Goal: Find contact information: Find contact information

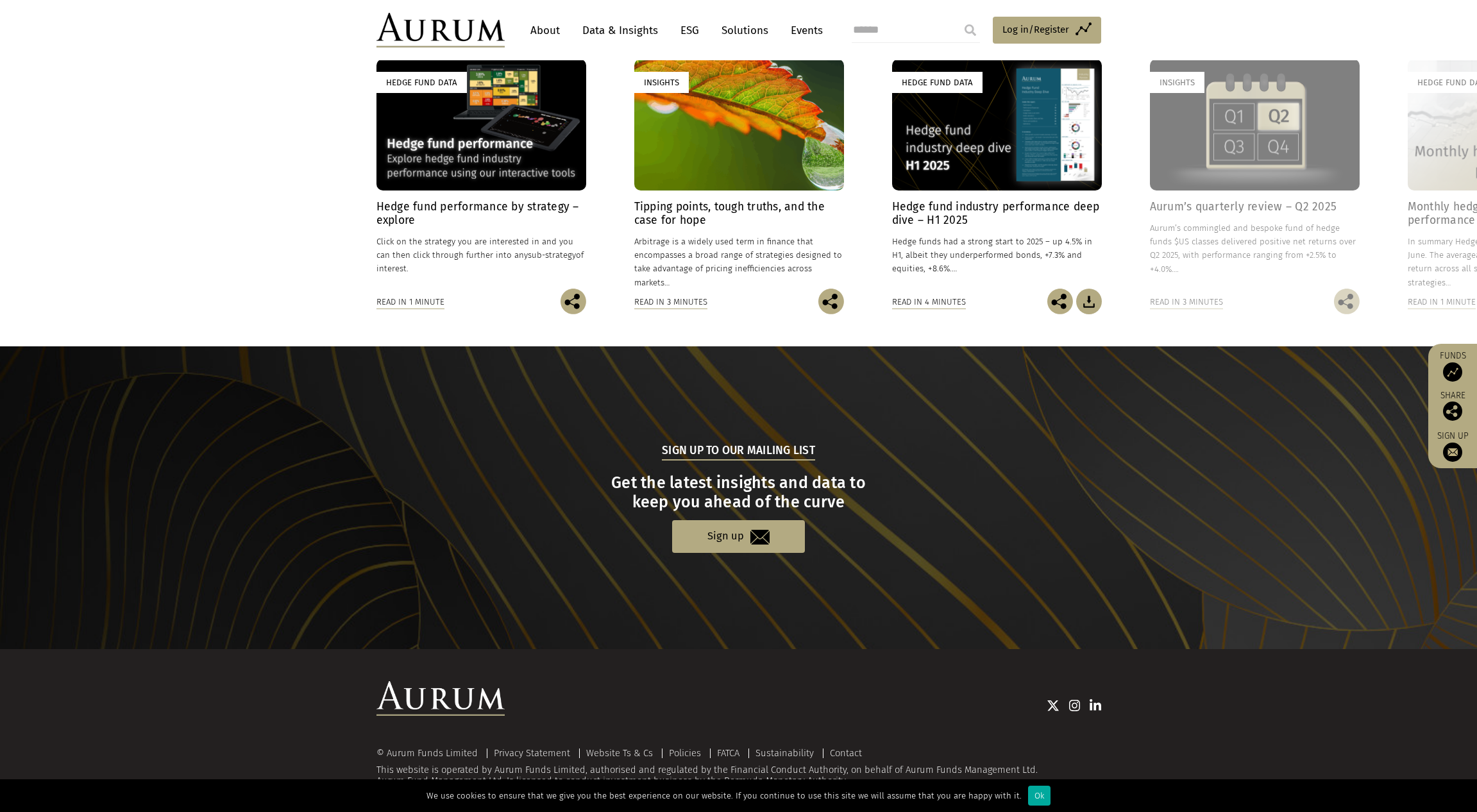
scroll to position [1040, 0]
click at [852, 748] on link "Contact" at bounding box center [846, 753] width 32 height 12
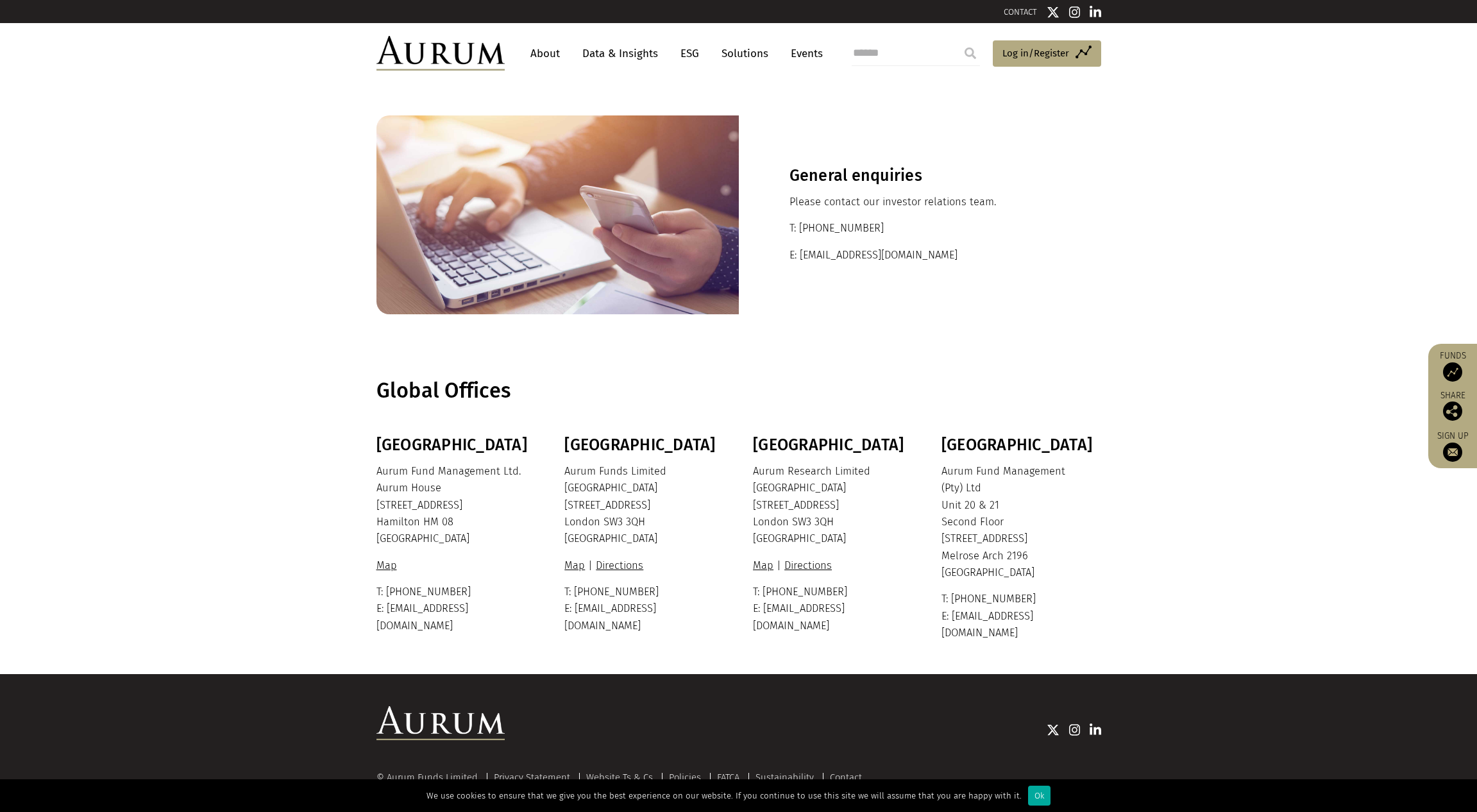
click at [663, 468] on p "Aurum Funds Limited Ixworth House 37 Ixworth Place London SW3 3QH United Kingdom" at bounding box center [642, 505] width 156 height 85
drag, startPoint x: 664, startPoint y: 469, endPoint x: 566, endPoint y: 473, distance: 98.1
click at [566, 473] on p "Aurum Funds Limited Ixworth House 37 Ixworth Place London SW3 3QH United Kingdom" at bounding box center [642, 505] width 156 height 85
copy p "Aurum Funds Limited"
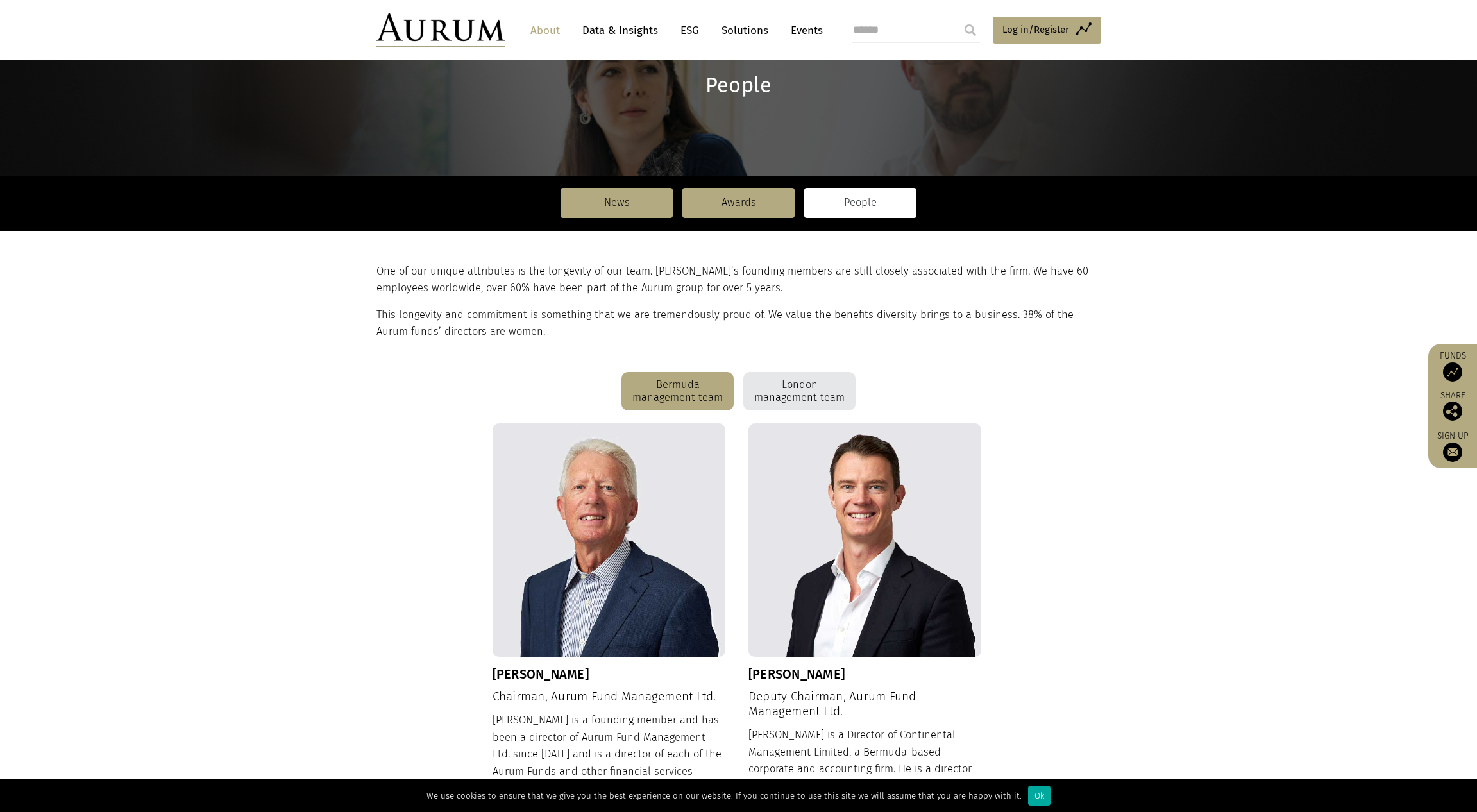
scroll to position [105, 0]
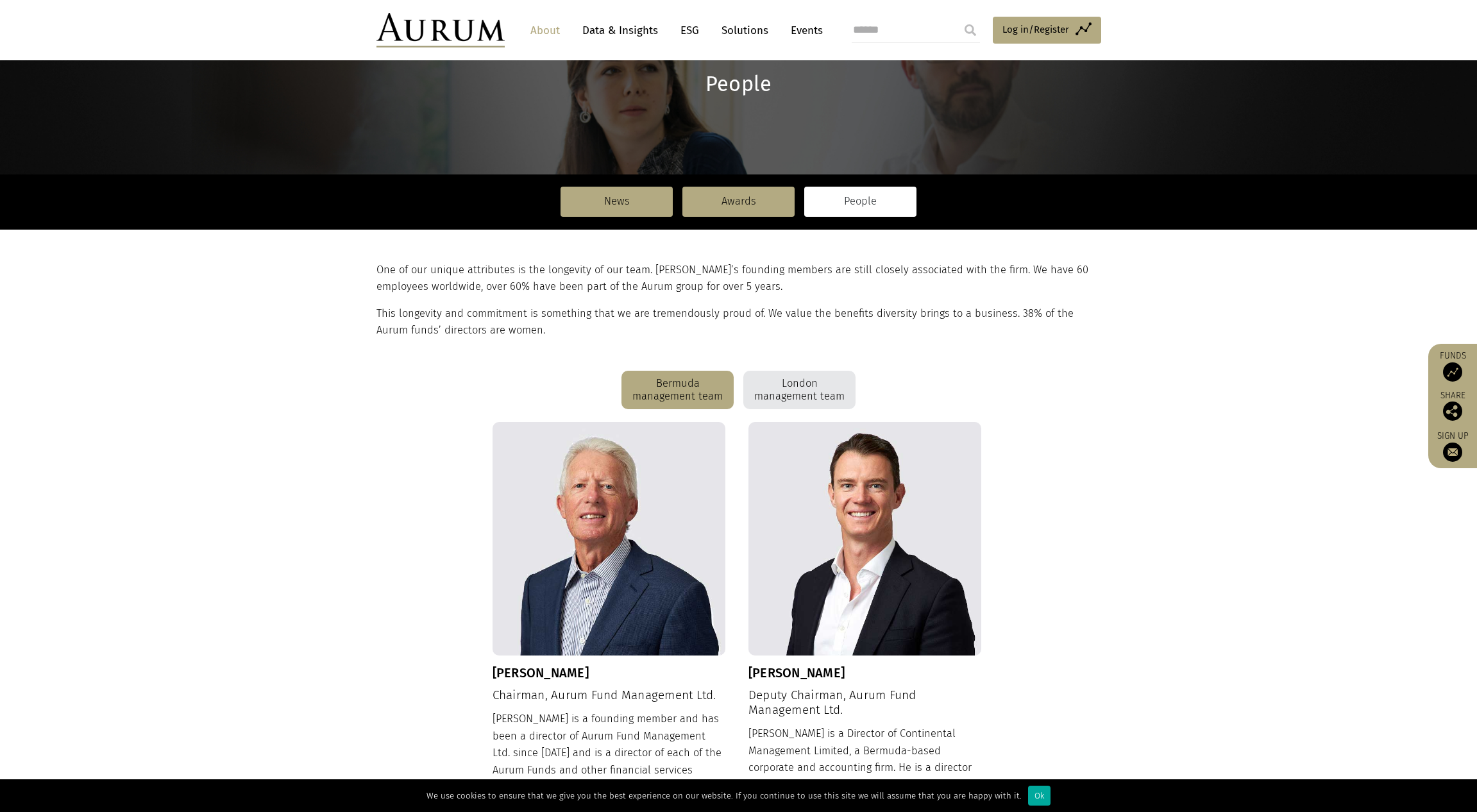
click at [810, 387] on div "London management team" at bounding box center [799, 389] width 112 height 39
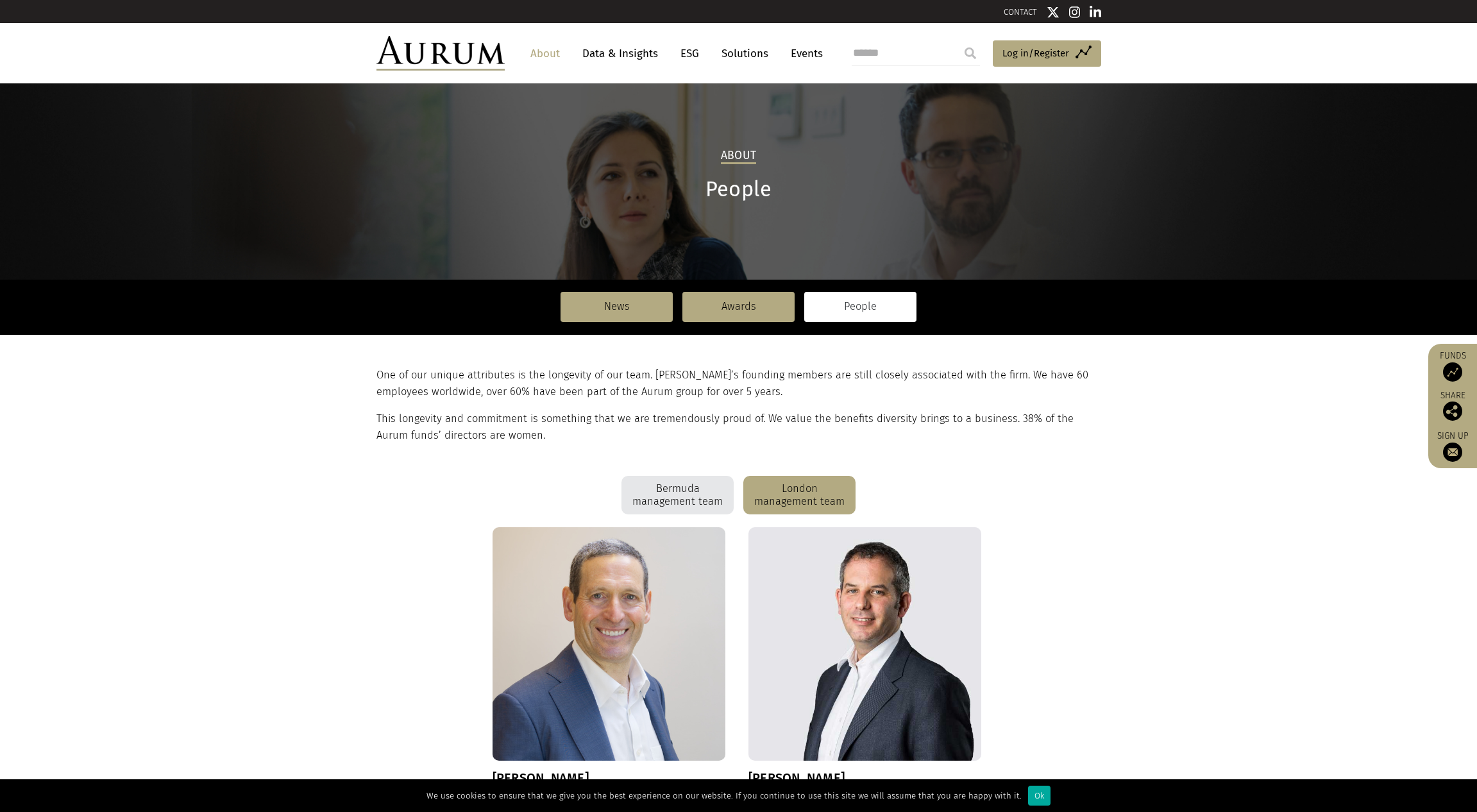
scroll to position [0, 0]
click at [549, 54] on link "About" at bounding box center [545, 54] width 42 height 24
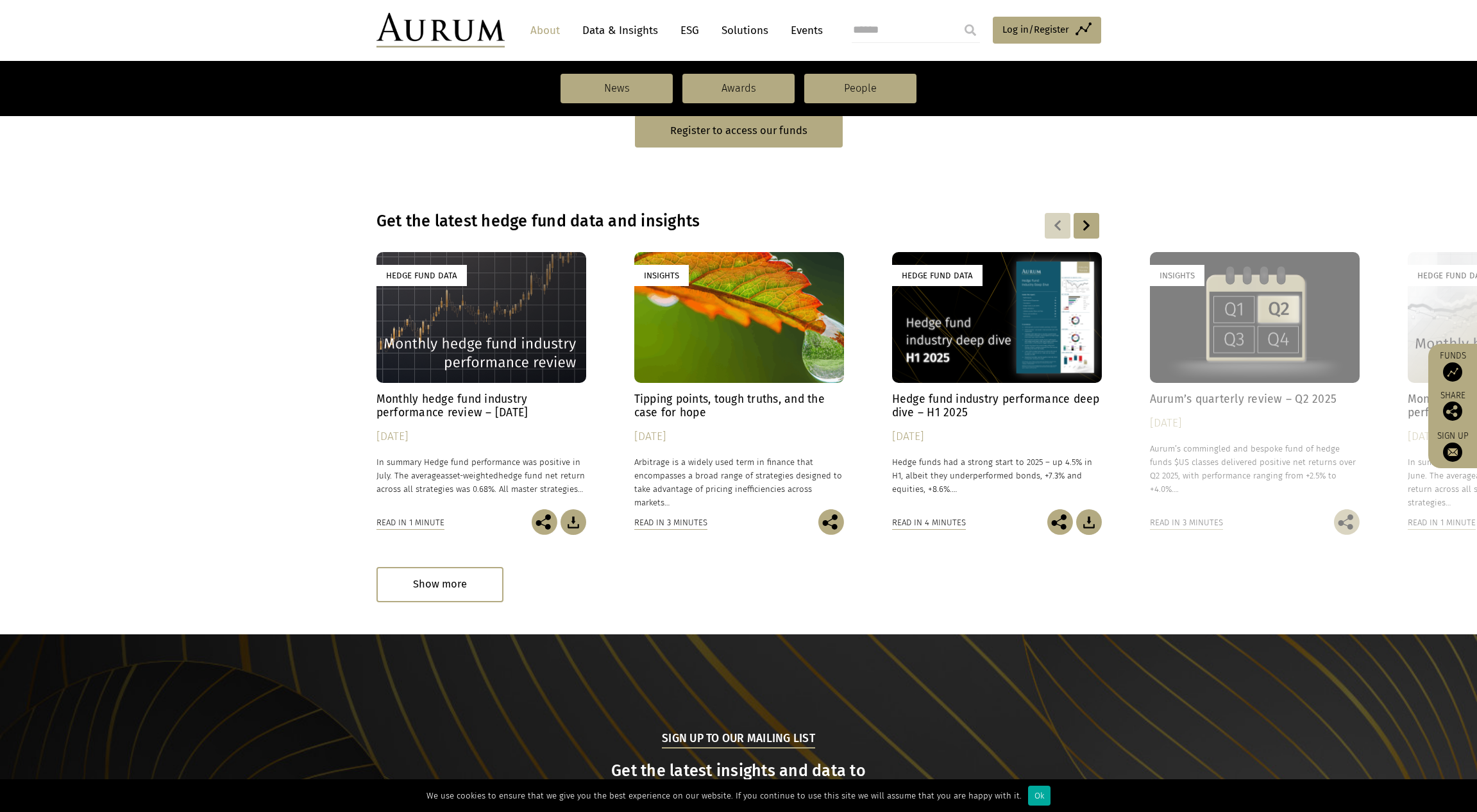
scroll to position [807, 0]
